Goal: Find specific page/section: Locate item on page

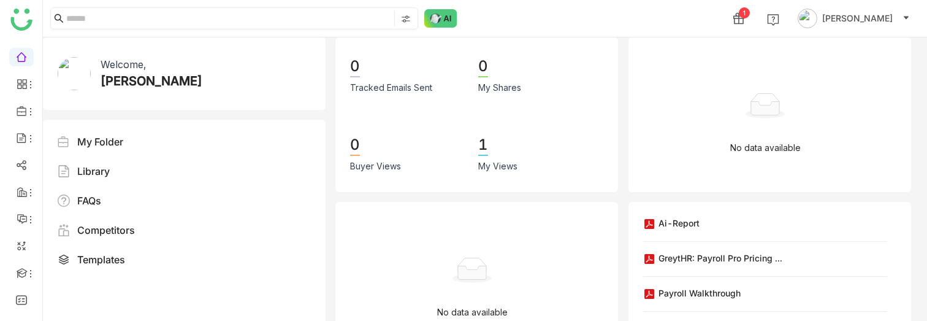
click at [166, 23] on input at bounding box center [228, 18] width 325 height 16
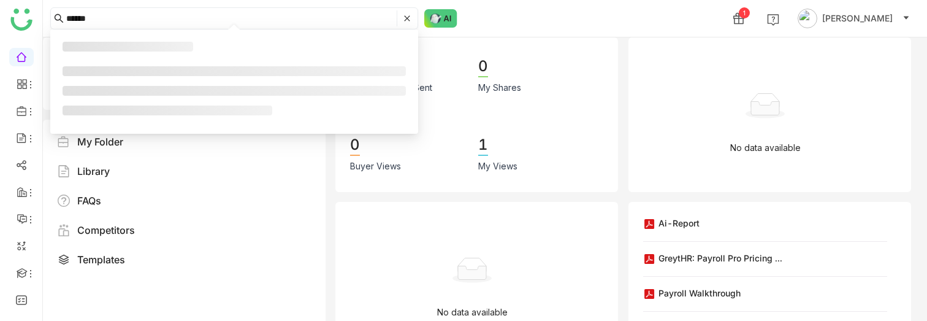
type input "******"
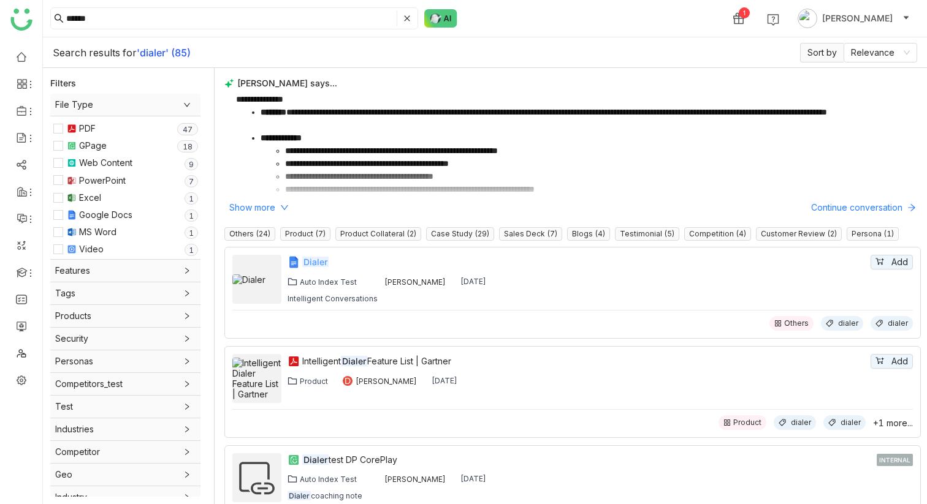
click at [322, 262] on em "Dialer" at bounding box center [315, 262] width 26 height 10
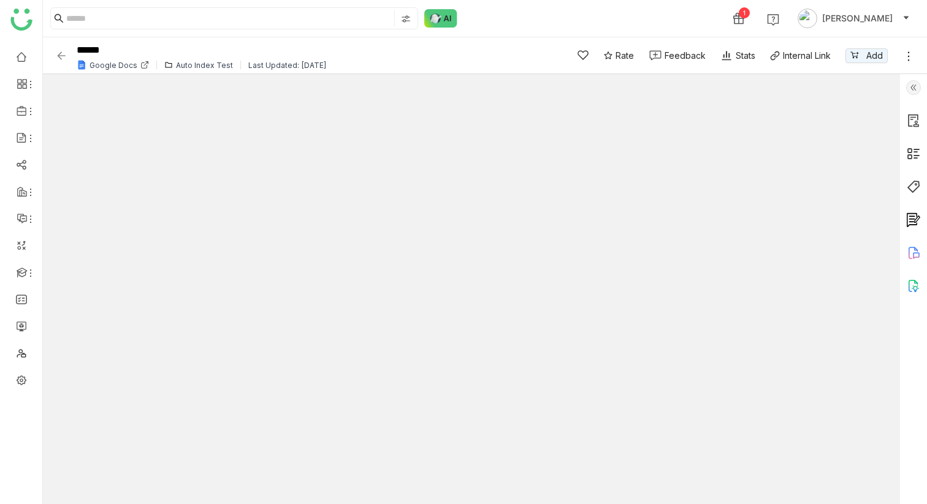
click at [914, 124] on img at bounding box center [913, 120] width 15 height 15
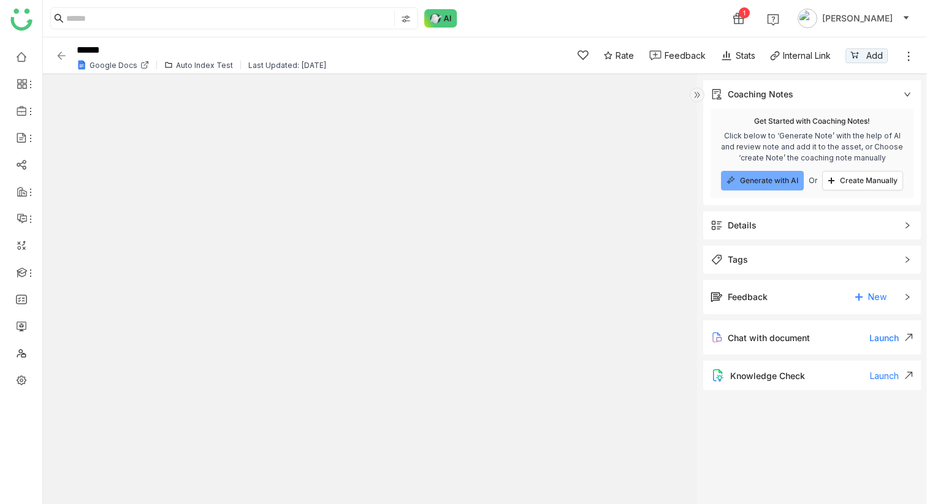
click at [785, 227] on span "Details" at bounding box center [803, 225] width 186 height 13
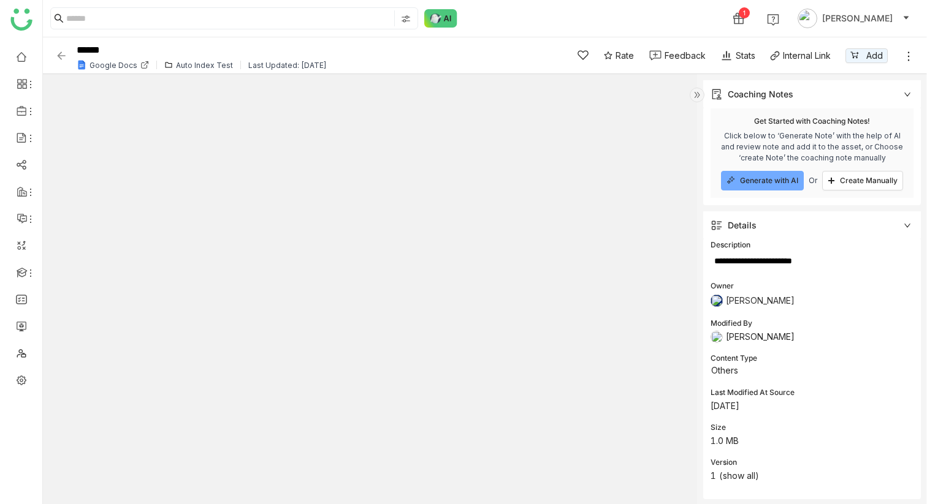
click at [785, 227] on span "Details" at bounding box center [803, 225] width 186 height 13
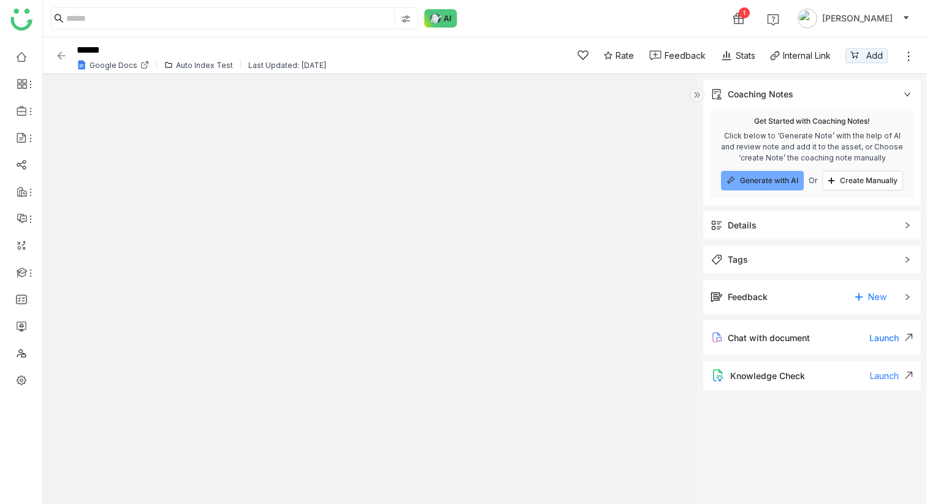
click at [745, 217] on div "Details" at bounding box center [812, 225] width 218 height 28
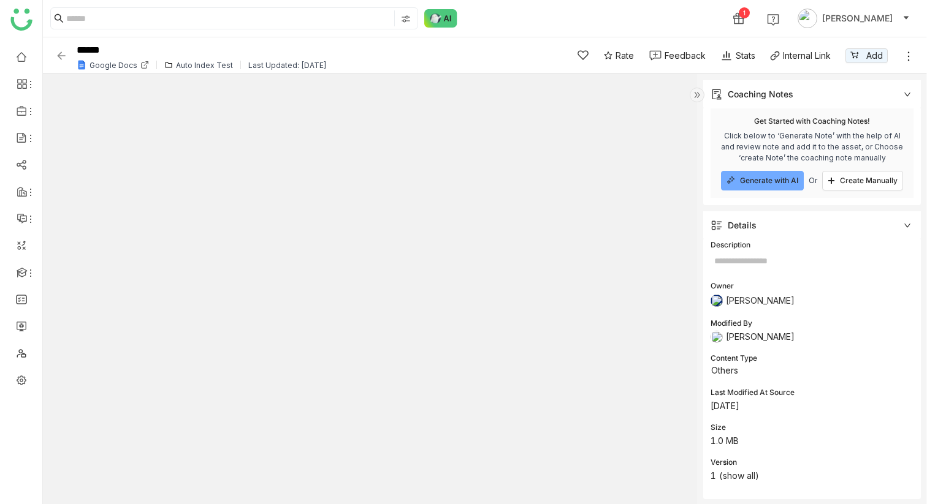
click at [574, 5] on div "1 [PERSON_NAME]" at bounding box center [485, 18] width 884 height 37
